Goal: Information Seeking & Learning: Learn about a topic

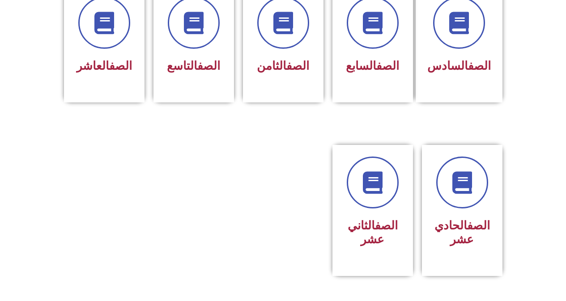
scroll to position [400, 0]
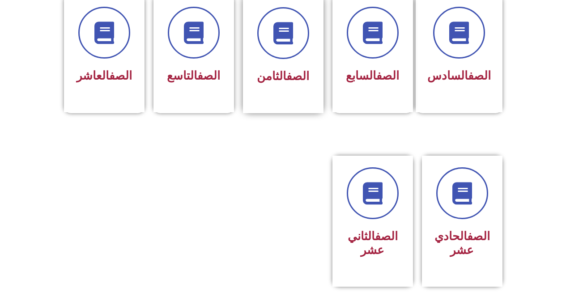
click at [243, 57] on div "الصف الثامن" at bounding box center [283, 54] width 81 height 118
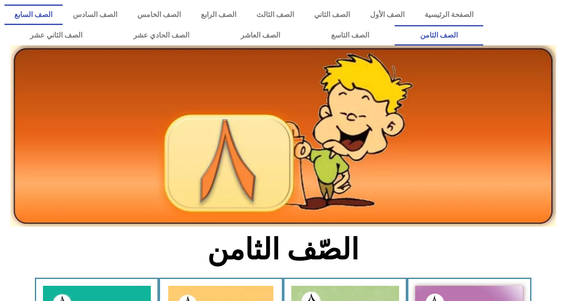
click at [63, 15] on link "الصف السابع" at bounding box center [33, 14] width 58 height 21
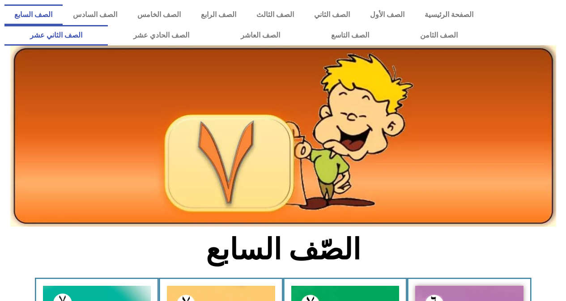
click at [60, 35] on link "الصف الثاني عشر" at bounding box center [55, 35] width 103 height 21
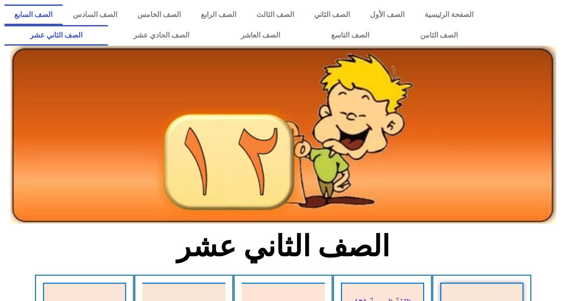
click at [63, 7] on link "الصف السابع" at bounding box center [33, 14] width 58 height 21
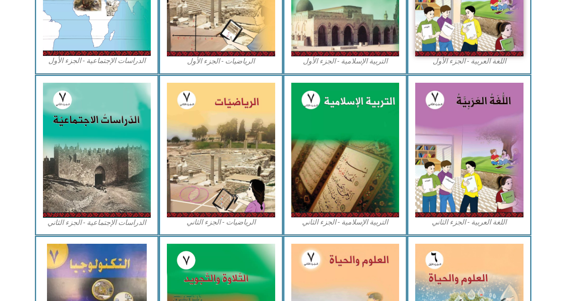
scroll to position [371, 0]
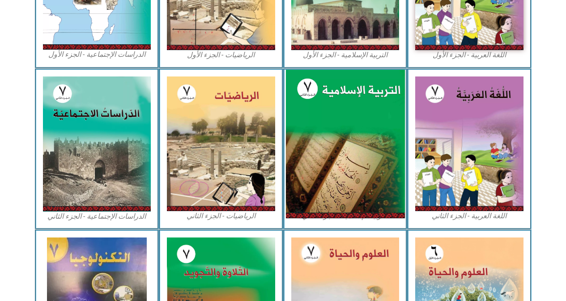
drag, startPoint x: 532, startPoint y: 159, endPoint x: 398, endPoint y: 138, distance: 135.5
click at [495, 128] on section "اللغة العربية - الجزء الثاني التربية الإسلامية - الجزء الثاني الرياضيات - الجزء…" at bounding box center [283, 148] width 566 height 161
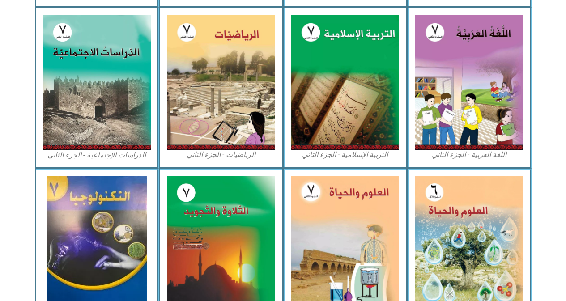
scroll to position [422, 0]
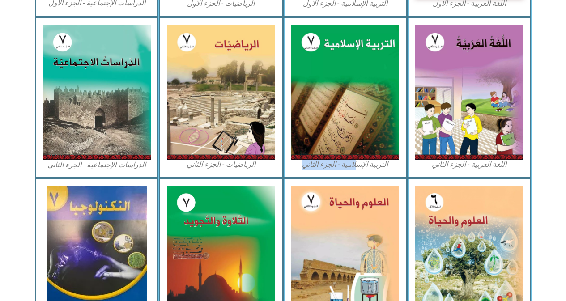
drag, startPoint x: 357, startPoint y: 168, endPoint x: 299, endPoint y: 161, distance: 58.2
click at [299, 161] on figcaption "التربية الإسلامية - الجزء الثاني" at bounding box center [345, 165] width 108 height 10
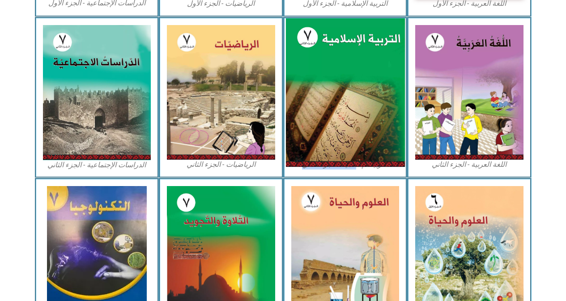
click at [323, 132] on img at bounding box center [344, 92] width 119 height 149
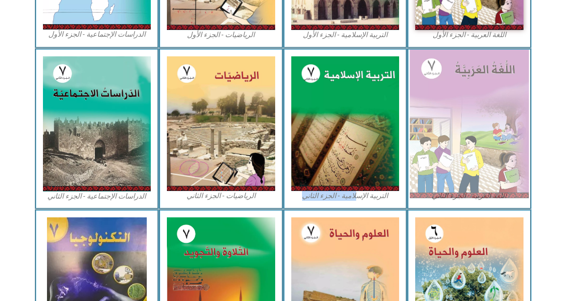
scroll to position [378, 0]
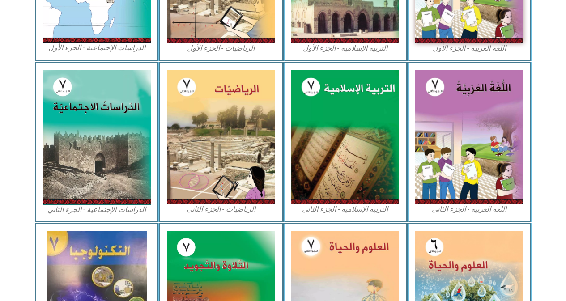
drag, startPoint x: 421, startPoint y: 47, endPoint x: 550, endPoint y: 149, distance: 164.3
click at [550, 149] on section "اللغة العربية - الجزء الثاني التربية الإسلامية - الجزء الثاني الرياضيات - الجزء…" at bounding box center [283, 142] width 566 height 161
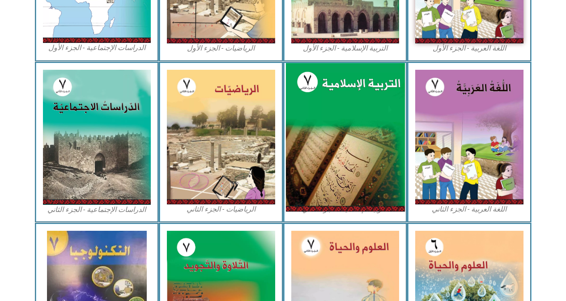
click at [310, 169] on img at bounding box center [344, 137] width 119 height 149
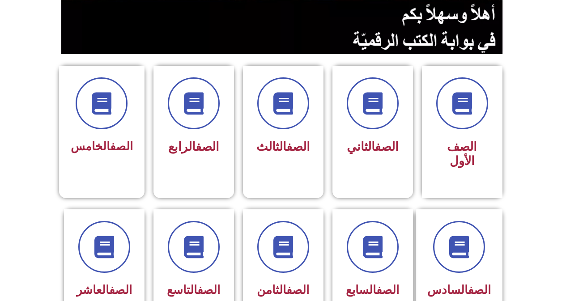
scroll to position [209, 0]
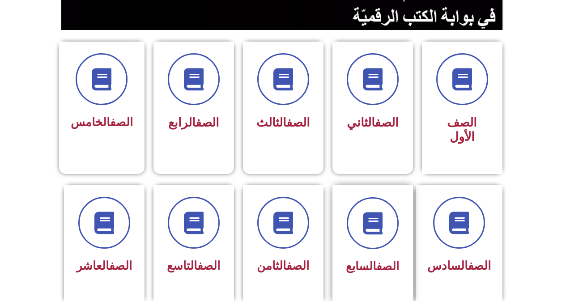
click at [346, 260] on h3 "الصف السابع" at bounding box center [373, 267] width 56 height 14
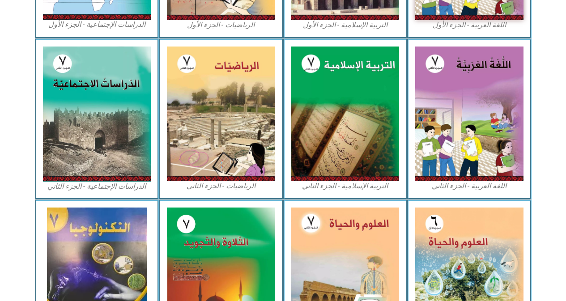
scroll to position [467, 0]
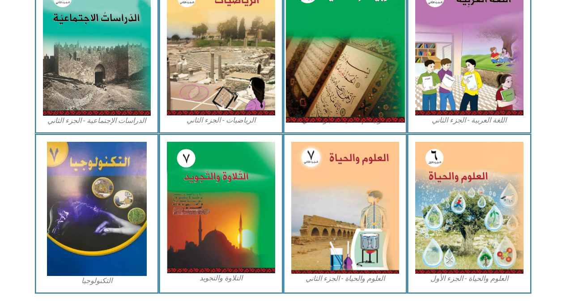
click at [387, 105] on img at bounding box center [344, 48] width 119 height 149
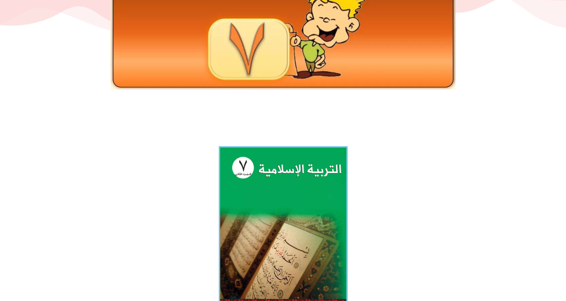
scroll to position [134, 0]
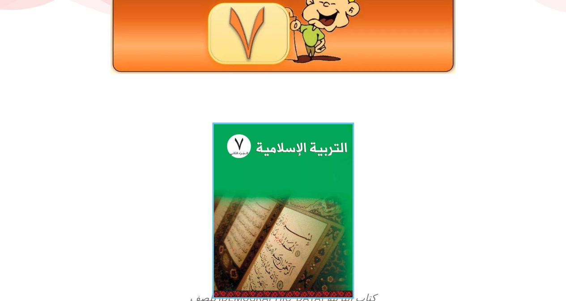
click at [263, 128] on img at bounding box center [283, 211] width 142 height 176
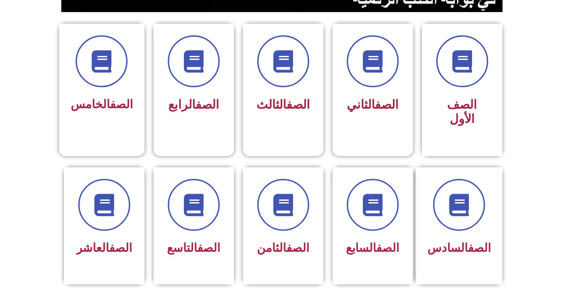
click at [566, 296] on html "الصفحة الرئيسية الصف الأول الصف الثاني الصف الثالث الصف الرابع الصف الخامس الصف…" at bounding box center [283, 289] width 566 height 1032
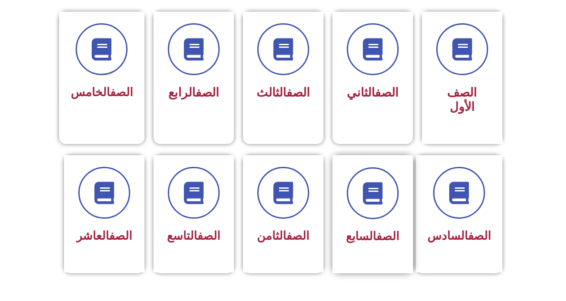
click at [359, 208] on div "الصف السابع" at bounding box center [373, 207] width 56 height 81
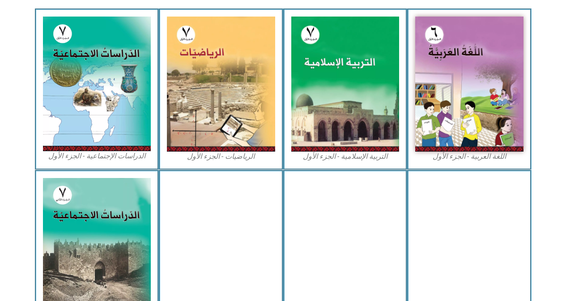
scroll to position [335, 0]
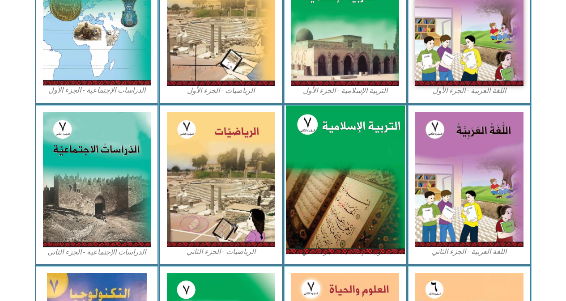
click at [314, 146] on img at bounding box center [344, 179] width 119 height 149
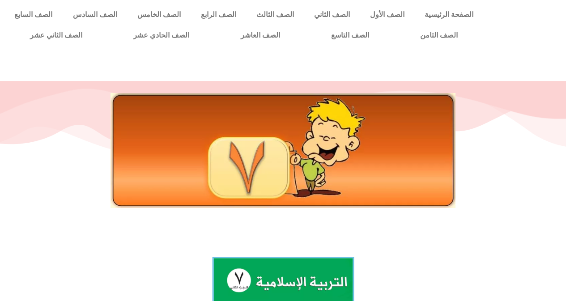
drag, startPoint x: 338, startPoint y: 252, endPoint x: 333, endPoint y: 265, distance: 14.0
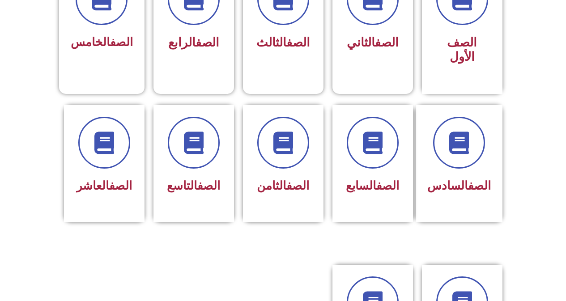
scroll to position [299, 0]
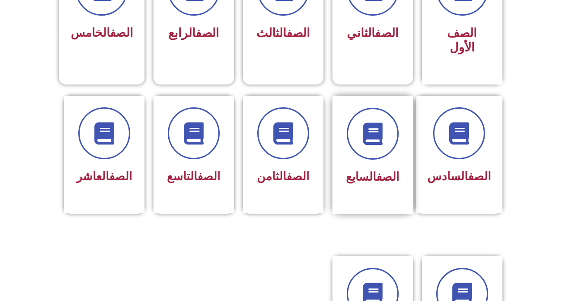
click at [388, 170] on link "الصف" at bounding box center [387, 176] width 23 height 13
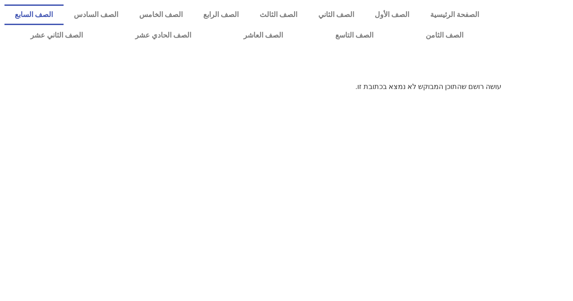
click at [64, 19] on link "الصف السابع" at bounding box center [33, 14] width 59 height 21
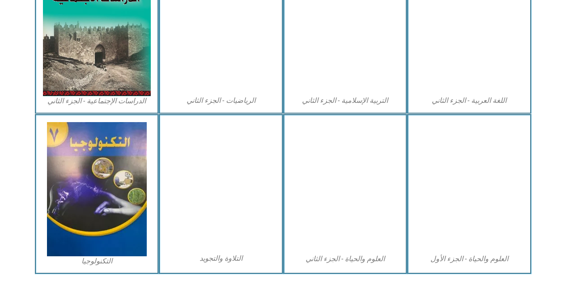
scroll to position [498, 0]
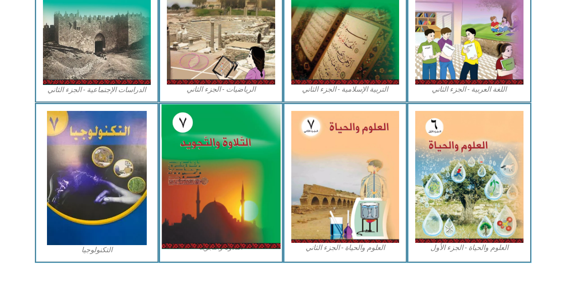
click at [183, 189] on img at bounding box center [221, 176] width 119 height 145
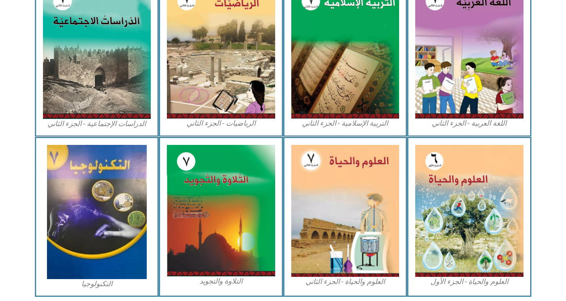
scroll to position [464, 0]
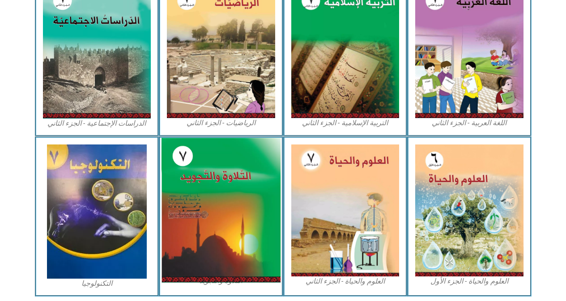
click at [226, 204] on img at bounding box center [221, 210] width 119 height 145
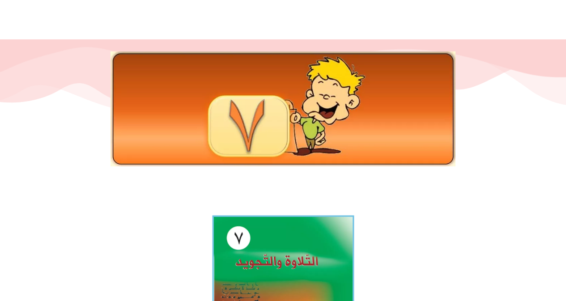
scroll to position [179, 0]
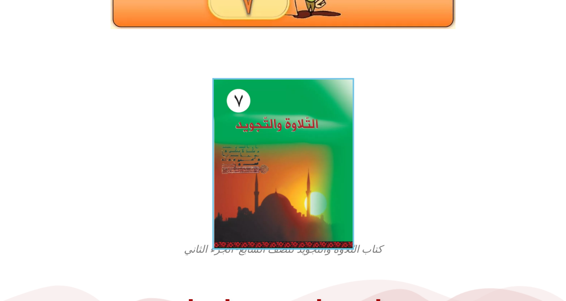
click at [232, 122] on img at bounding box center [283, 164] width 142 height 172
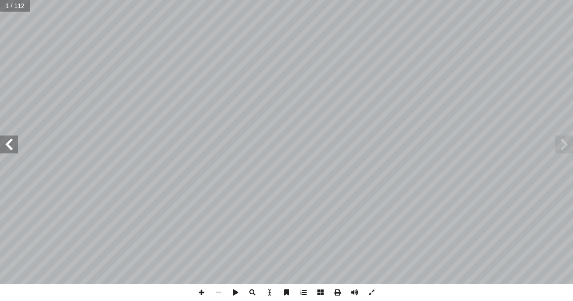
click at [8, 147] on span at bounding box center [9, 145] width 18 height 18
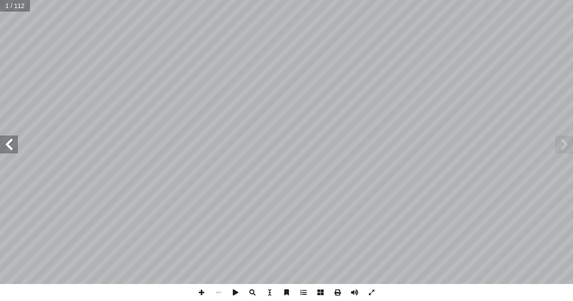
click at [8, 147] on span at bounding box center [9, 145] width 18 height 18
click at [8, 144] on span at bounding box center [9, 145] width 18 height 18
click at [9, 145] on span at bounding box center [9, 145] width 18 height 18
click at [9, 144] on span at bounding box center [9, 145] width 18 height 18
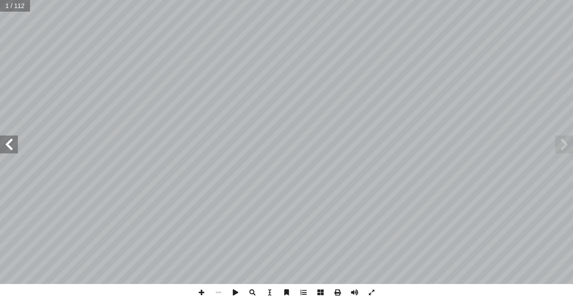
click at [10, 142] on span at bounding box center [9, 145] width 18 height 18
click at [13, 147] on span at bounding box center [9, 145] width 18 height 18
click at [5, 138] on span at bounding box center [9, 145] width 18 height 18
